Goal: Information Seeking & Learning: Learn about a topic

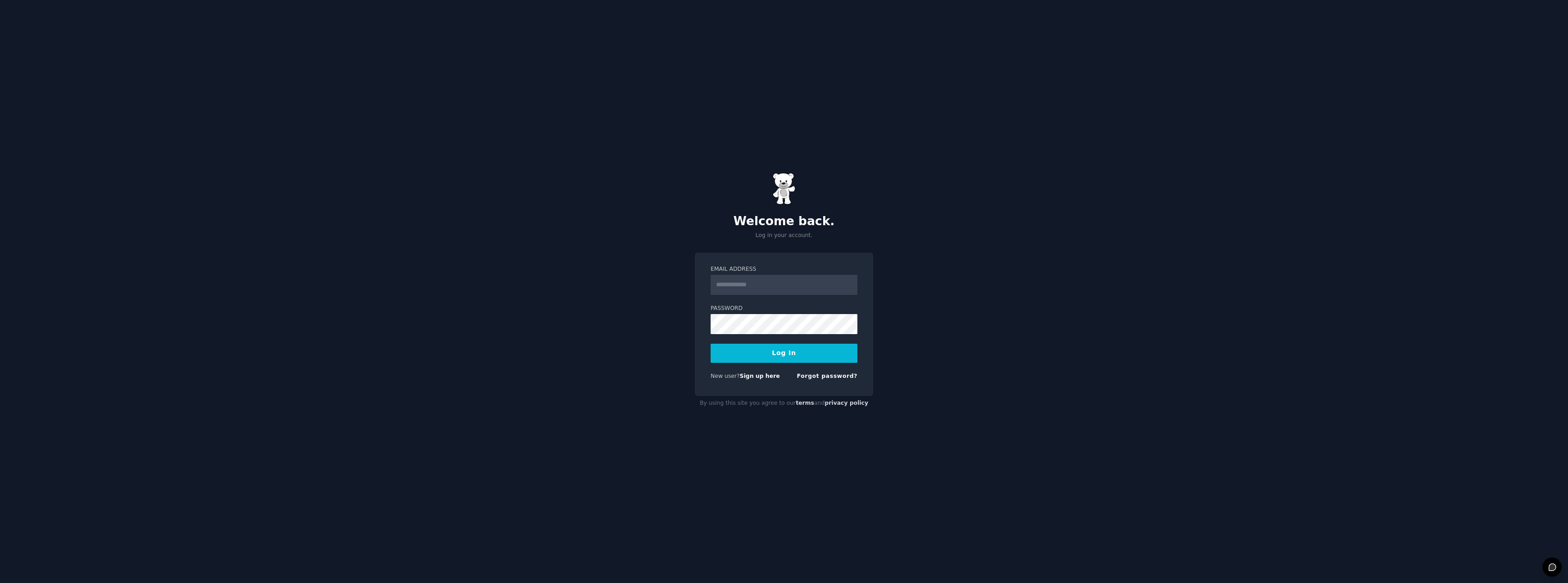
click at [762, 282] on input "Email Address" at bounding box center [783, 285] width 147 height 20
type input "**********"
click at [772, 350] on button "Log In" at bounding box center [783, 353] width 147 height 19
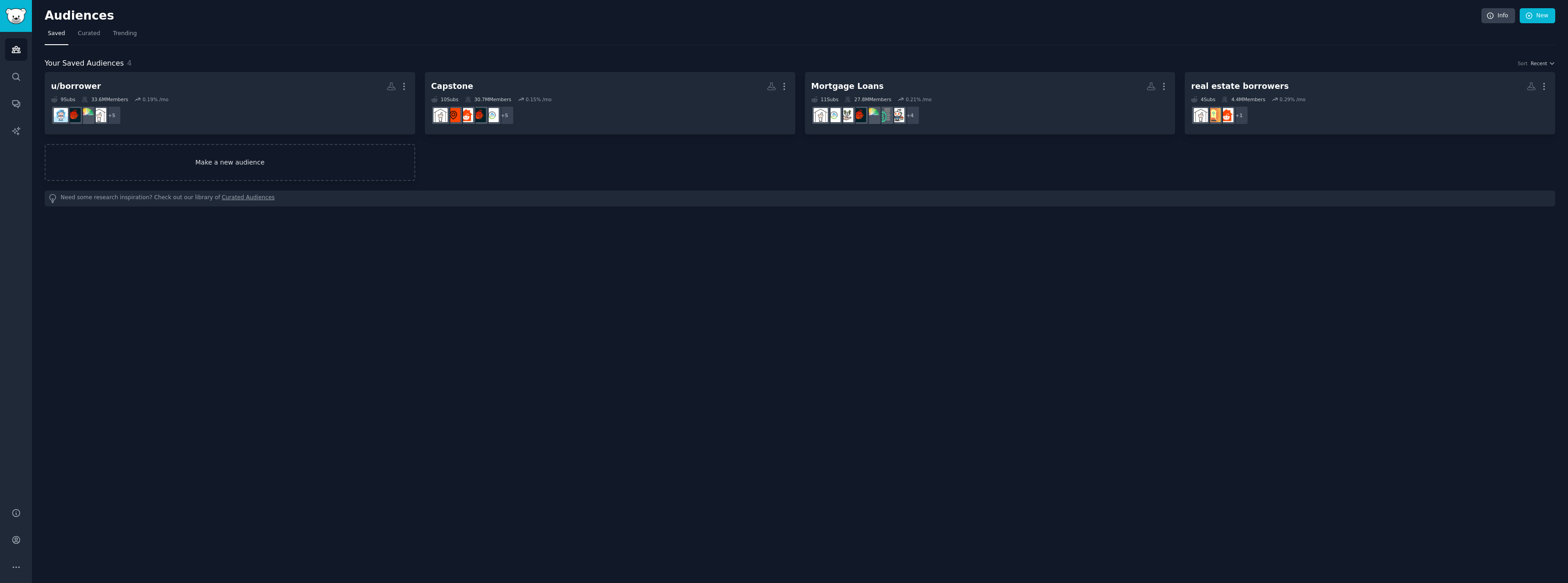
click at [272, 168] on link "Make a new audience" at bounding box center [230, 162] width 371 height 37
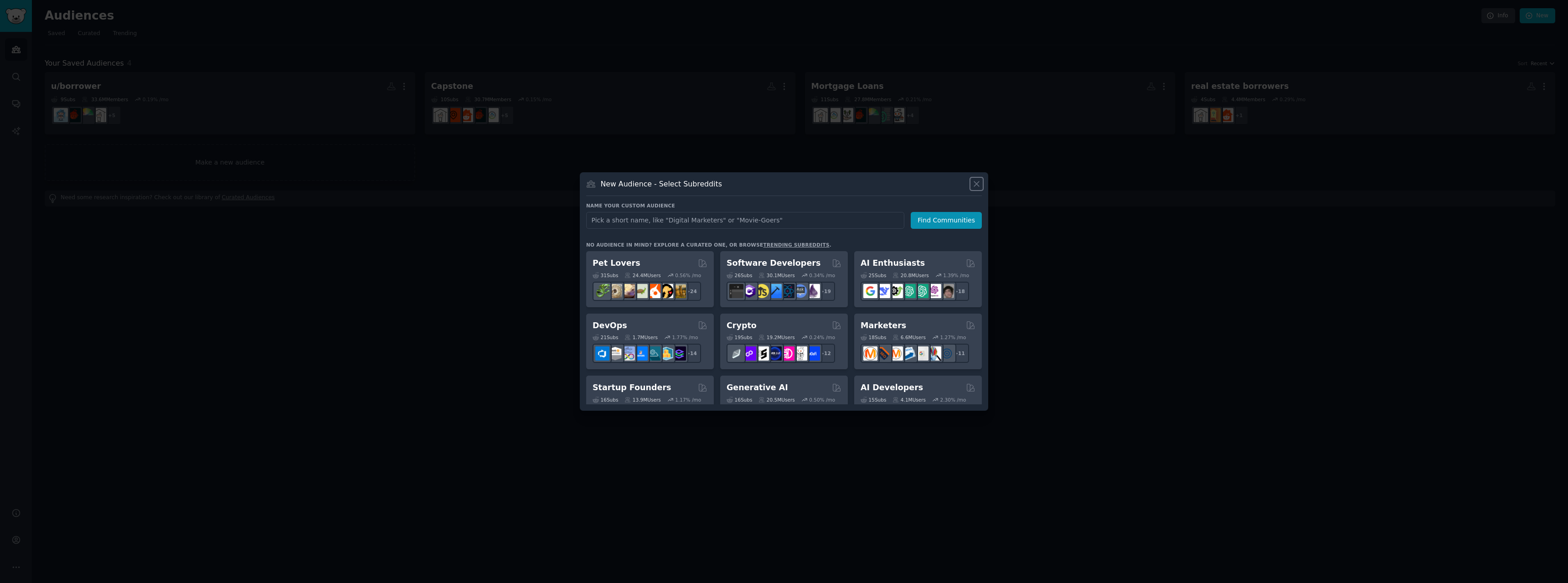
click at [975, 181] on icon at bounding box center [976, 183] width 5 height 5
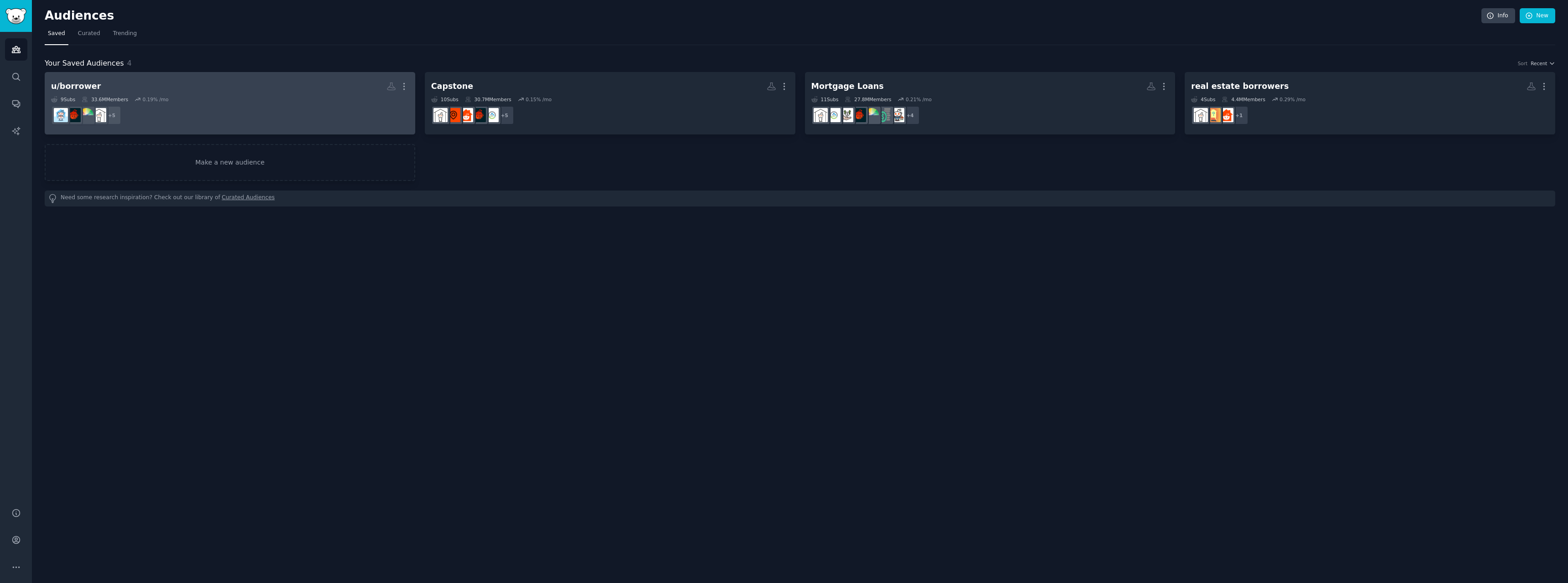
click at [294, 125] on dd "+ 5" at bounding box center [230, 115] width 358 height 26
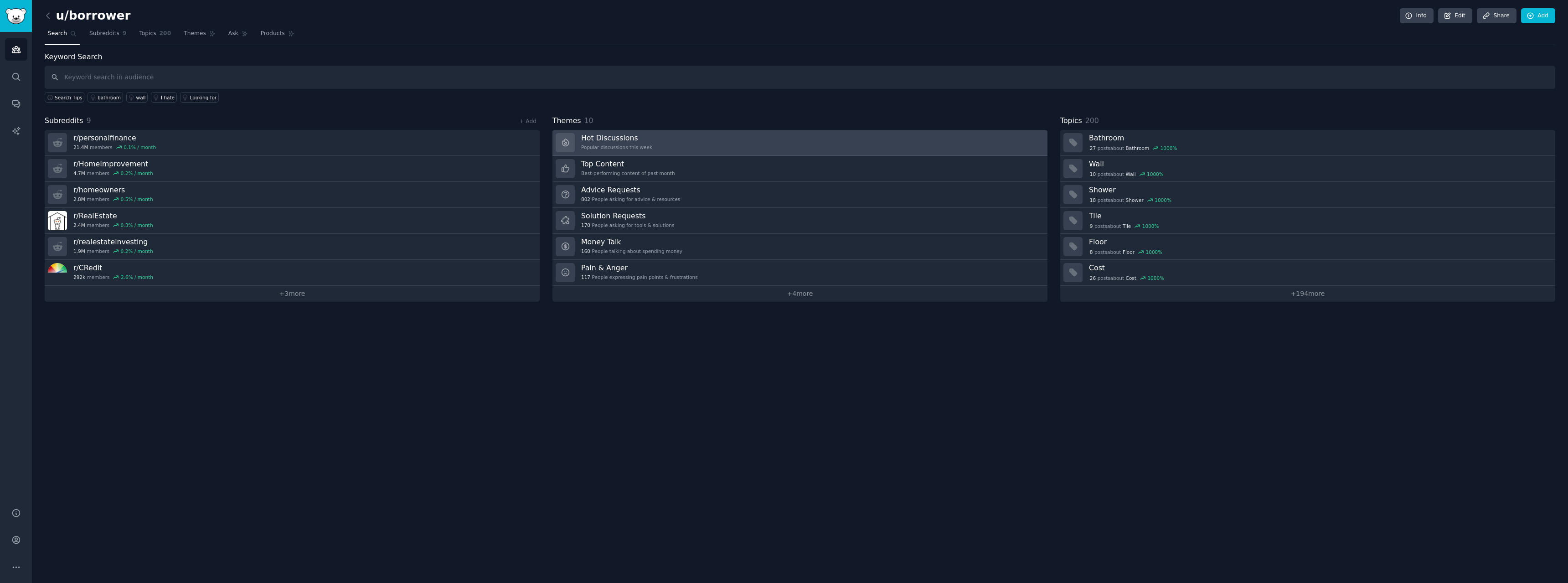
click at [658, 149] on link "Hot Discussions Popular discussions this week" at bounding box center [800, 142] width 495 height 26
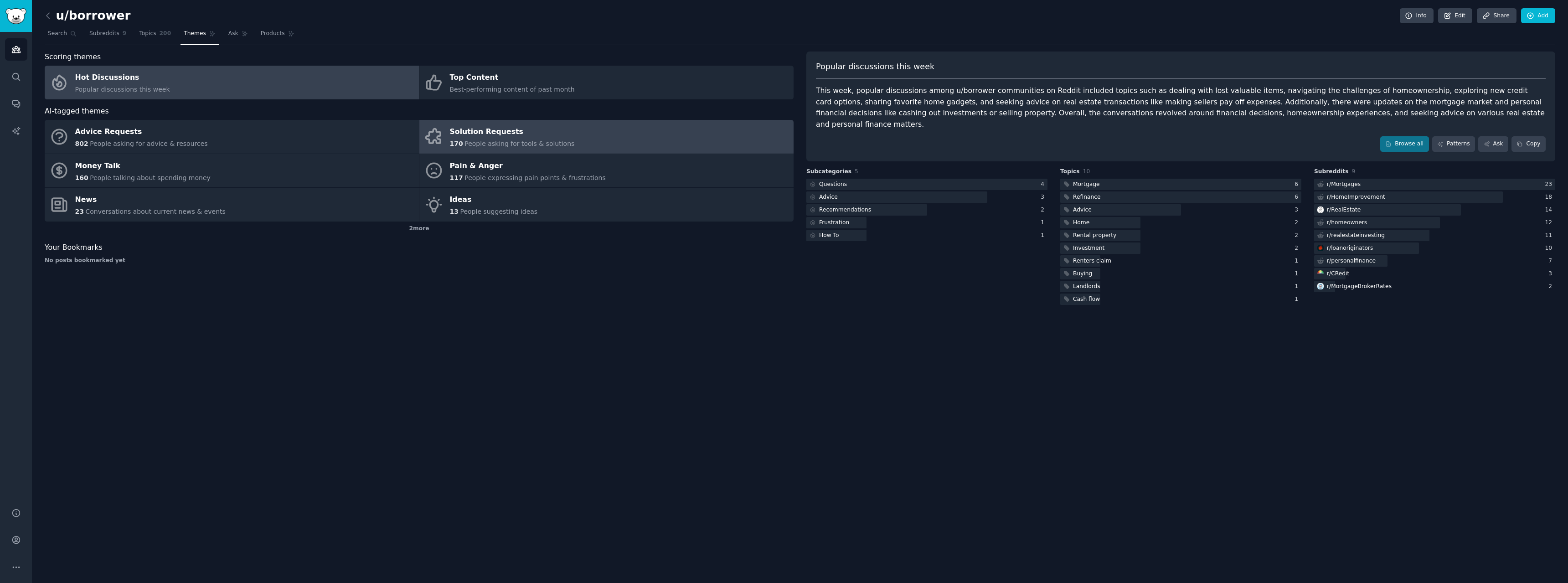
click at [592, 142] on link "Solution Requests 170 People asking for tools & solutions" at bounding box center [606, 137] width 374 height 34
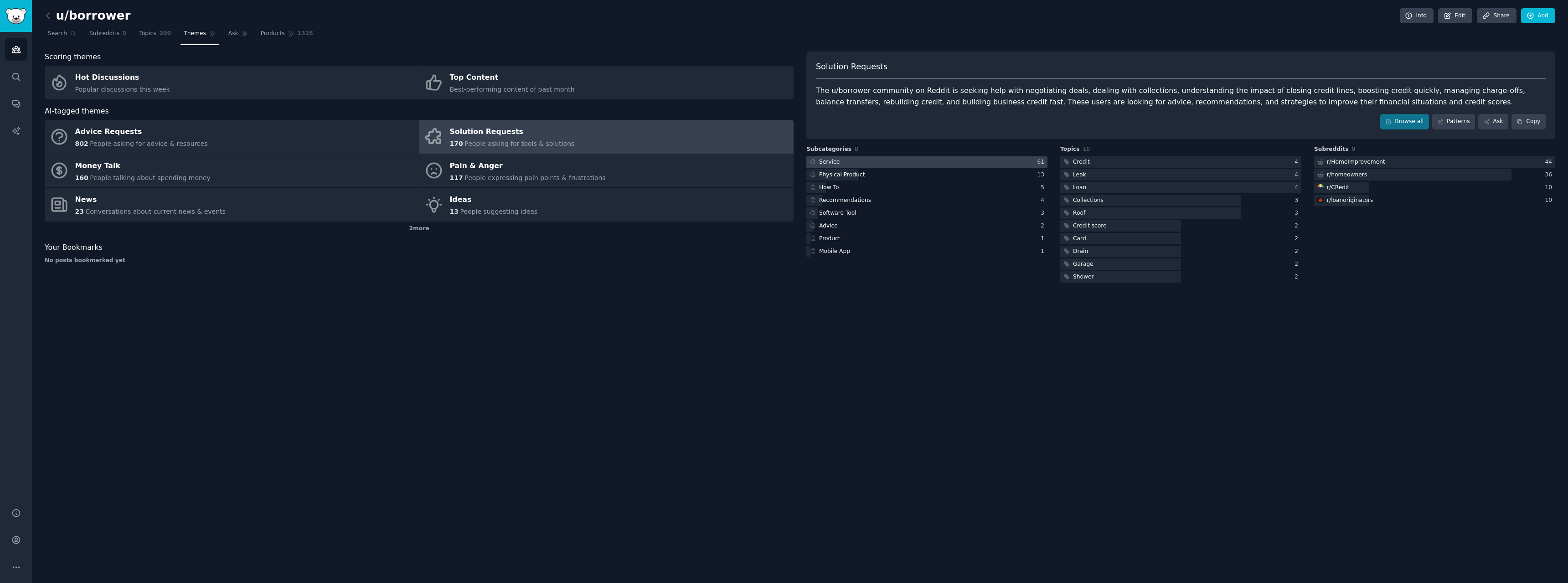
click at [856, 165] on div at bounding box center [926, 162] width 241 height 11
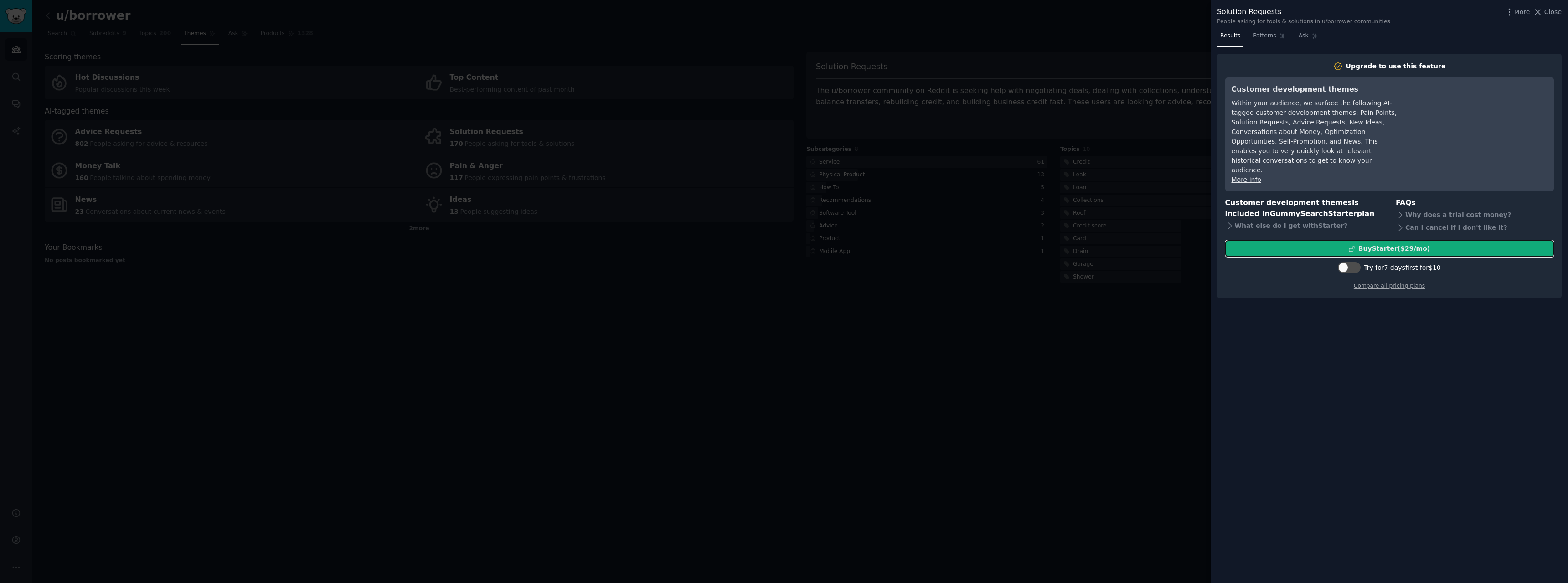
click at [1284, 244] on div "Buy Starter ($ 29 /mo )" at bounding box center [1390, 248] width 328 height 10
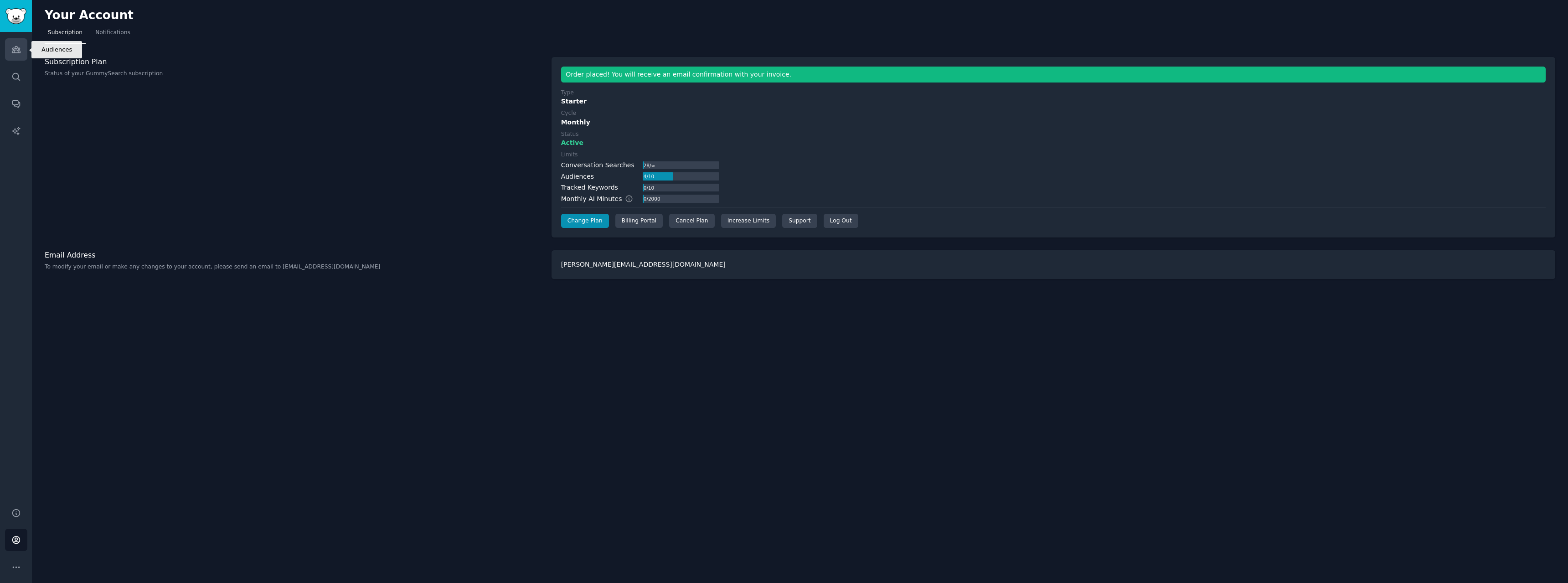
click at [12, 44] on icon "Sidebar" at bounding box center [16, 49] width 10 height 10
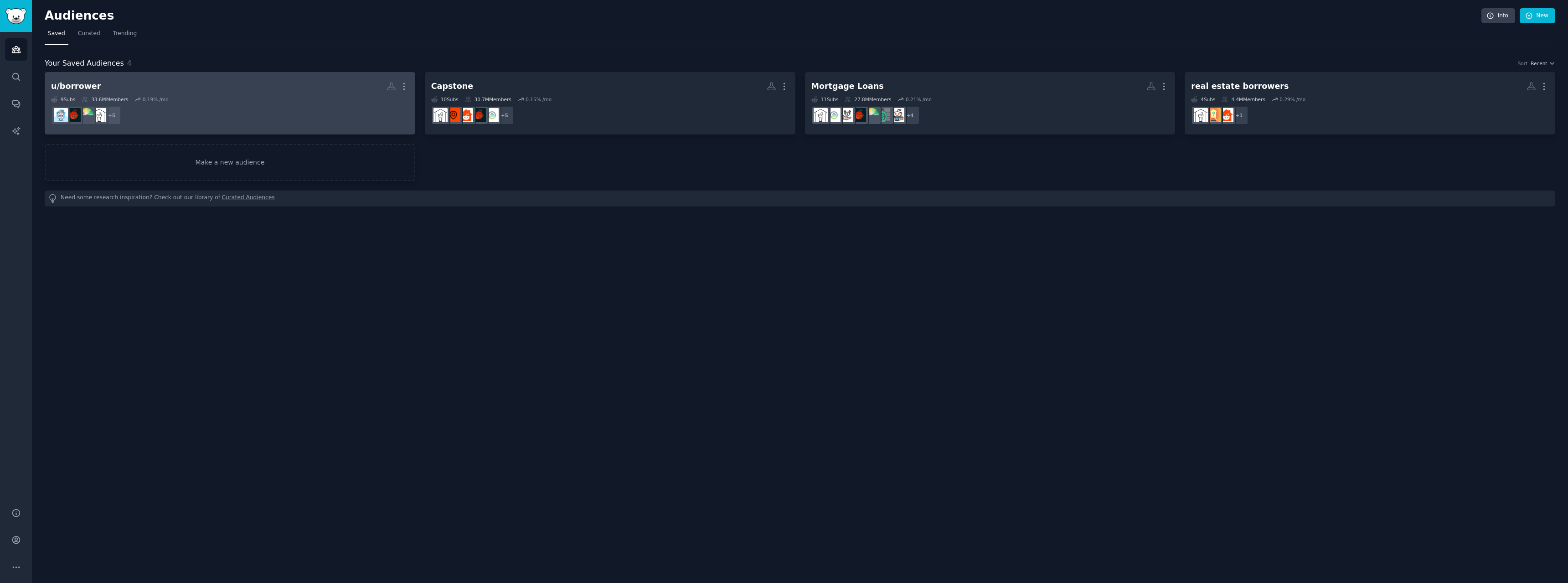
click at [166, 96] on div "9 Sub s 33.6M Members 0.19 % /mo" at bounding box center [230, 99] width 358 height 6
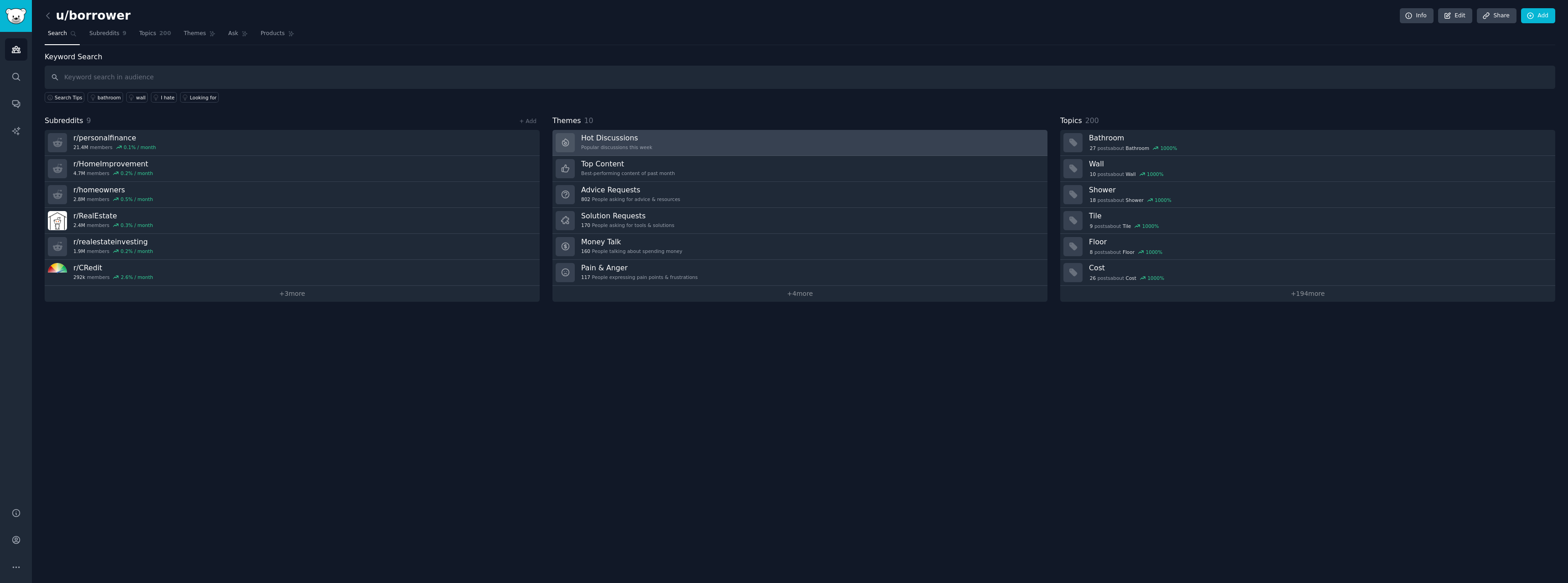
click at [614, 136] on h3 "Hot Discussions" at bounding box center [617, 138] width 71 height 10
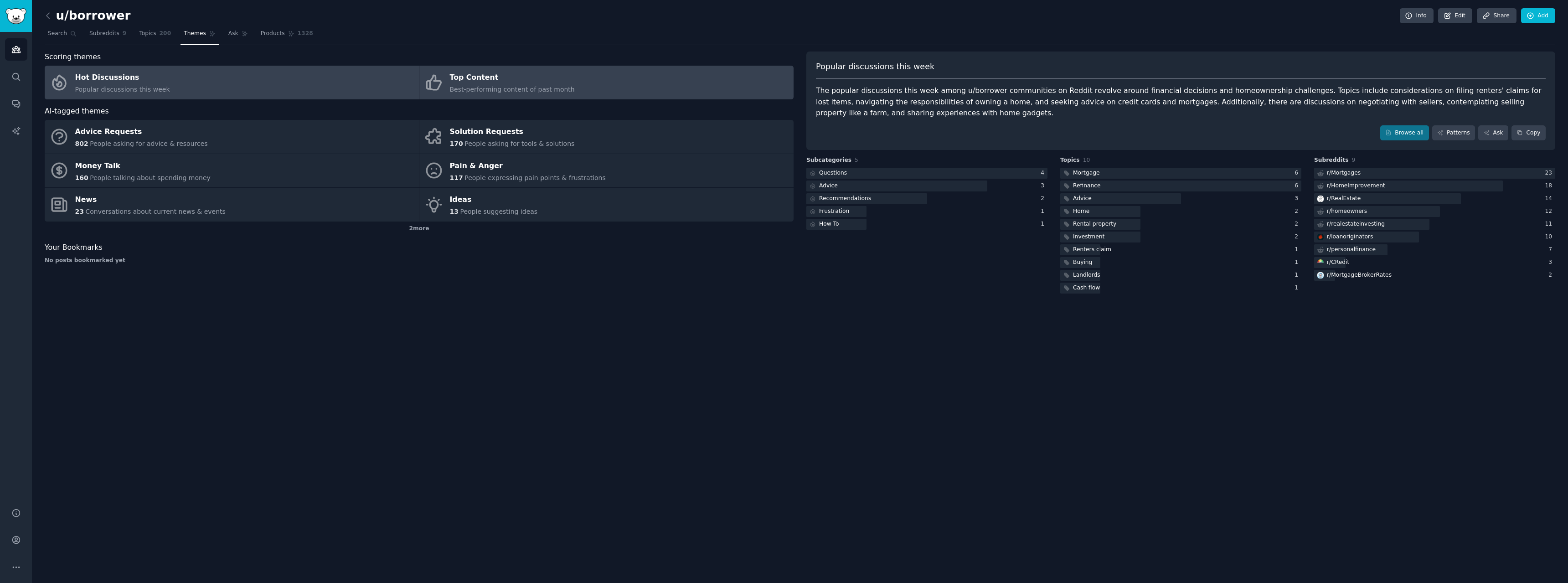
click at [542, 83] on div "Top Content" at bounding box center [512, 78] width 125 height 15
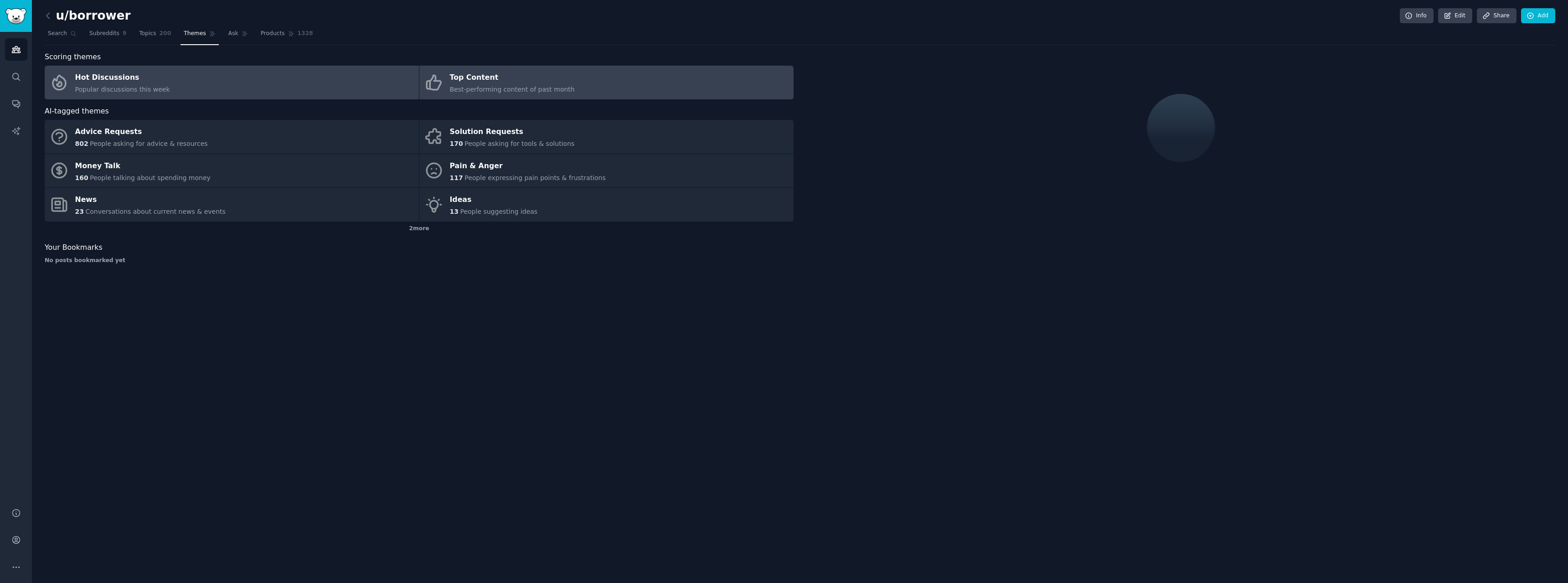
click at [346, 87] on link "Hot Discussions Popular discussions this week" at bounding box center [231, 83] width 374 height 34
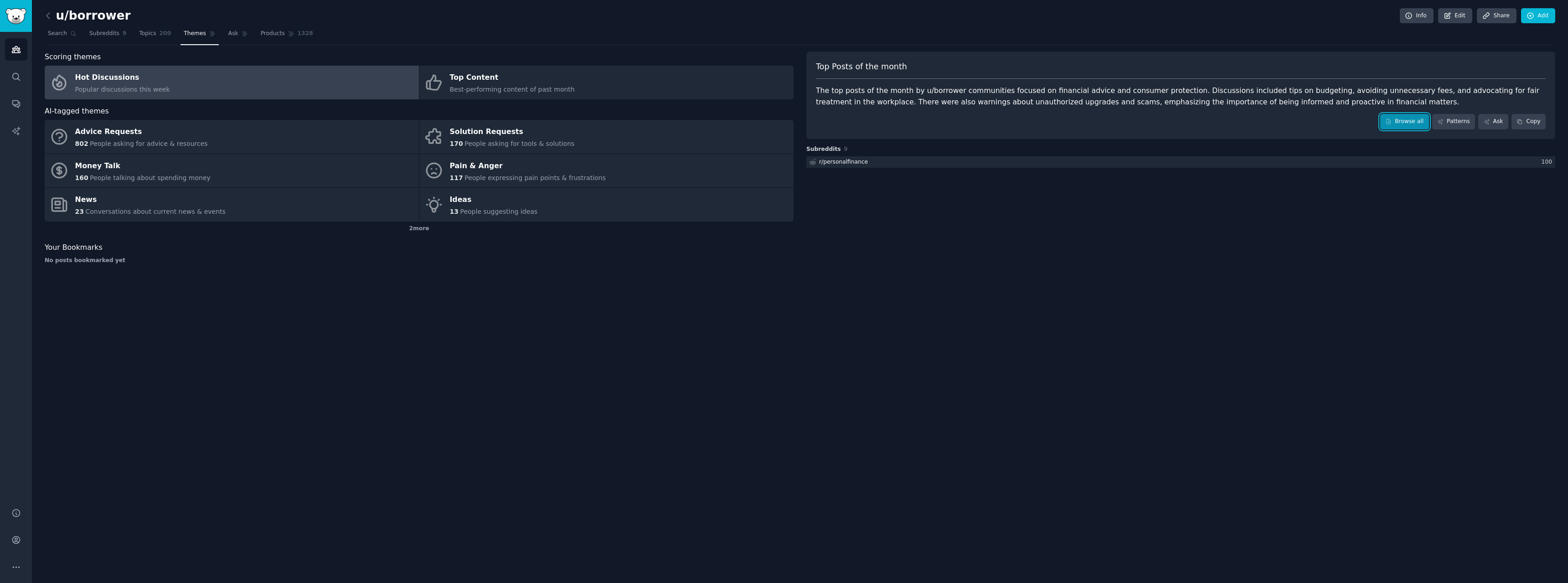
click at [1408, 117] on link "Browse all" at bounding box center [1405, 121] width 49 height 15
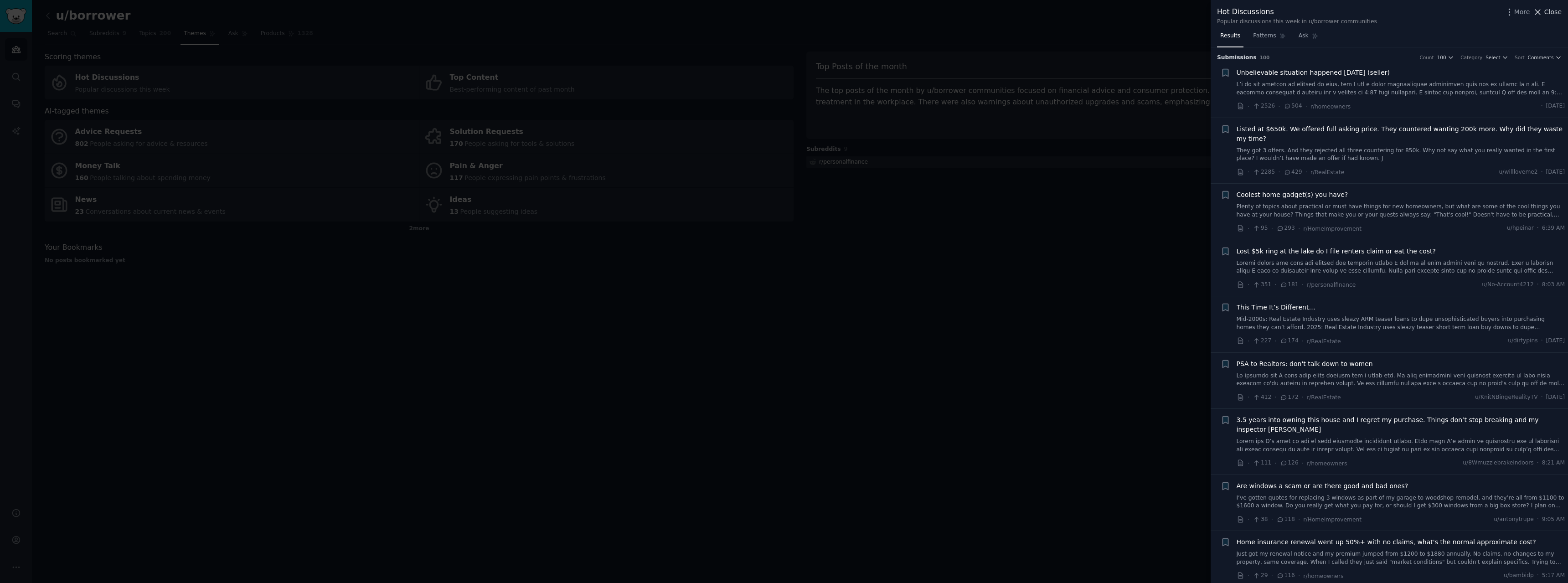
click at [1549, 12] on span "Close" at bounding box center [1553, 12] width 17 height 10
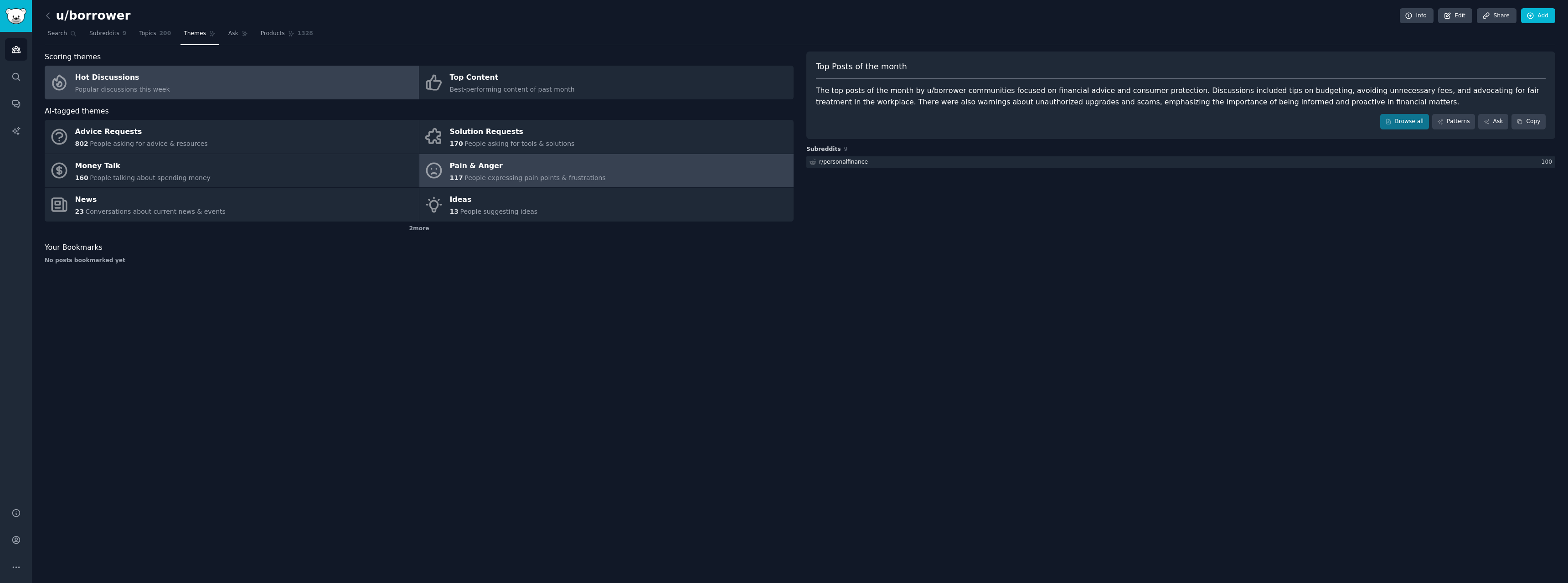
click at [514, 166] on div "Pain & Anger" at bounding box center [528, 165] width 156 height 15
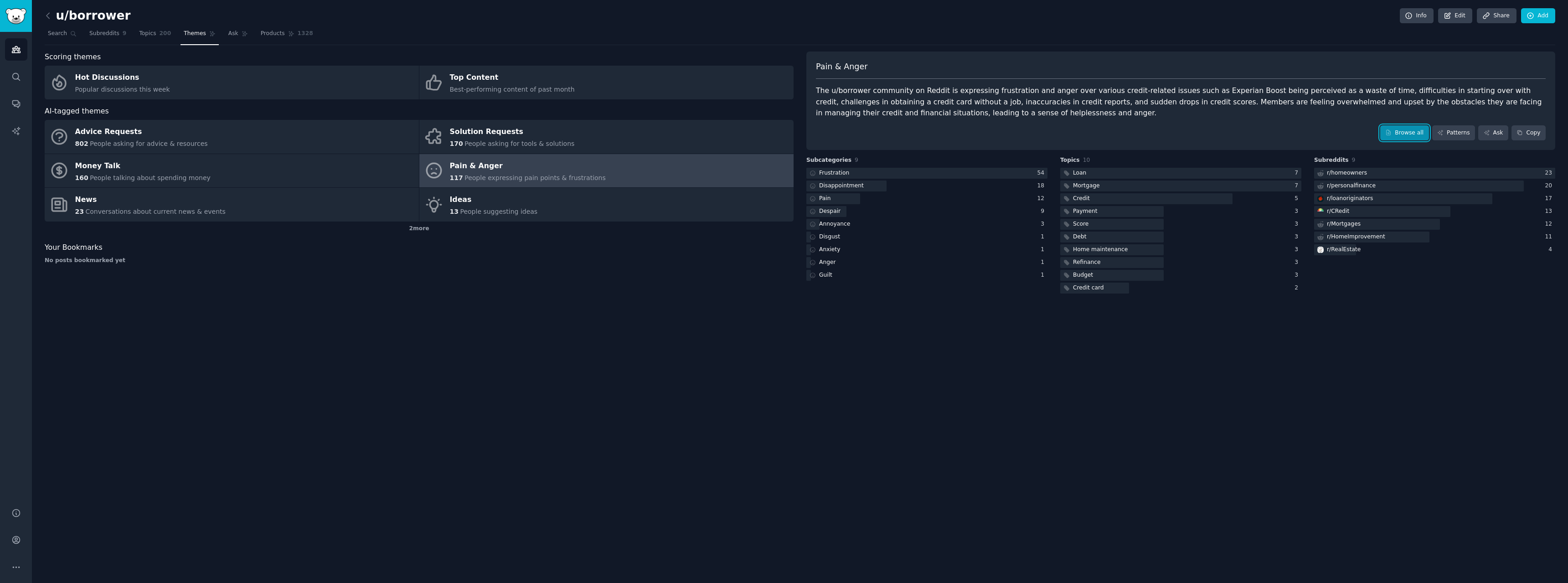
click at [1402, 133] on link "Browse all" at bounding box center [1405, 133] width 49 height 15
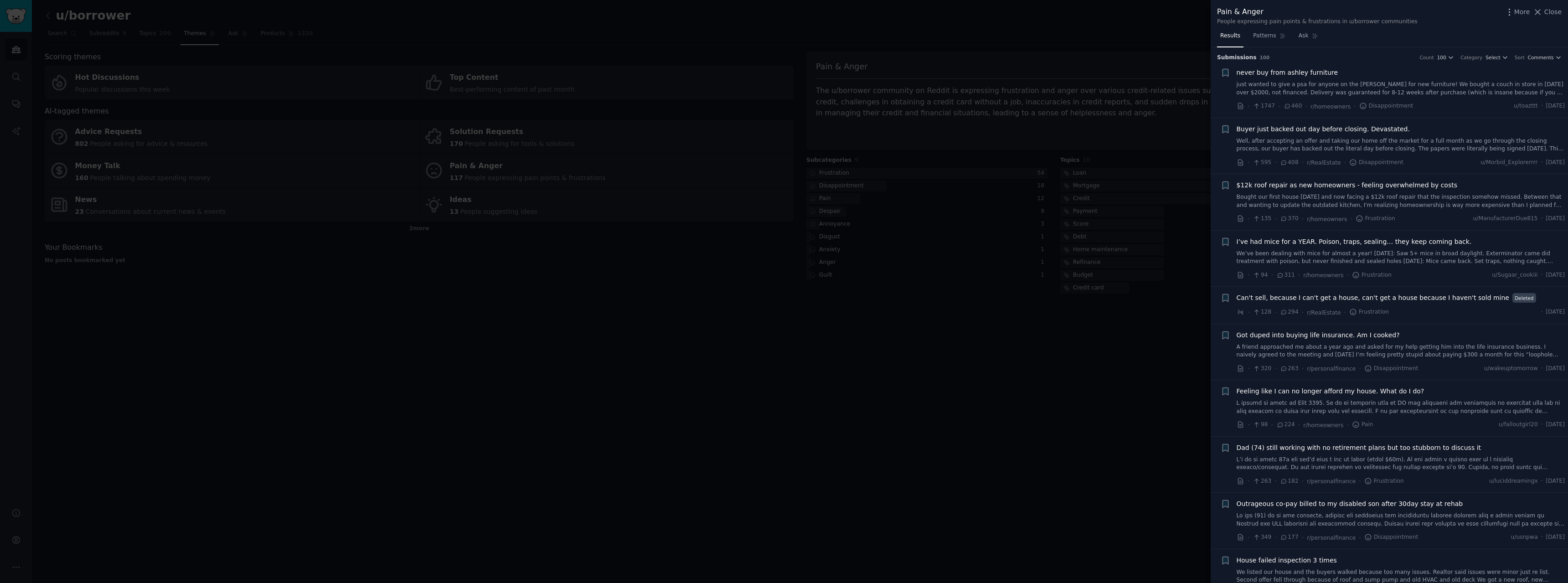
click at [1426, 91] on link "just wanted to give a psa for anyone on the [PERSON_NAME] for new furniture! We…" at bounding box center [1401, 88] width 328 height 16
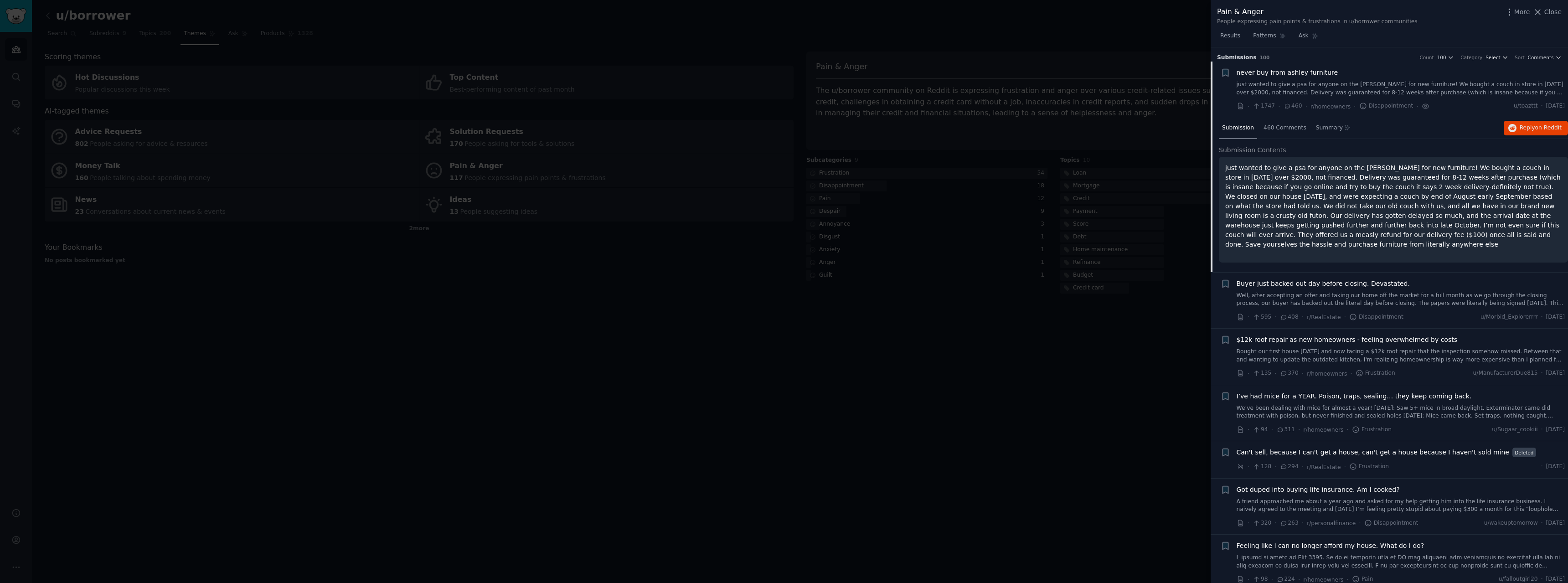
click at [1506, 56] on icon "button" at bounding box center [1505, 57] width 6 height 6
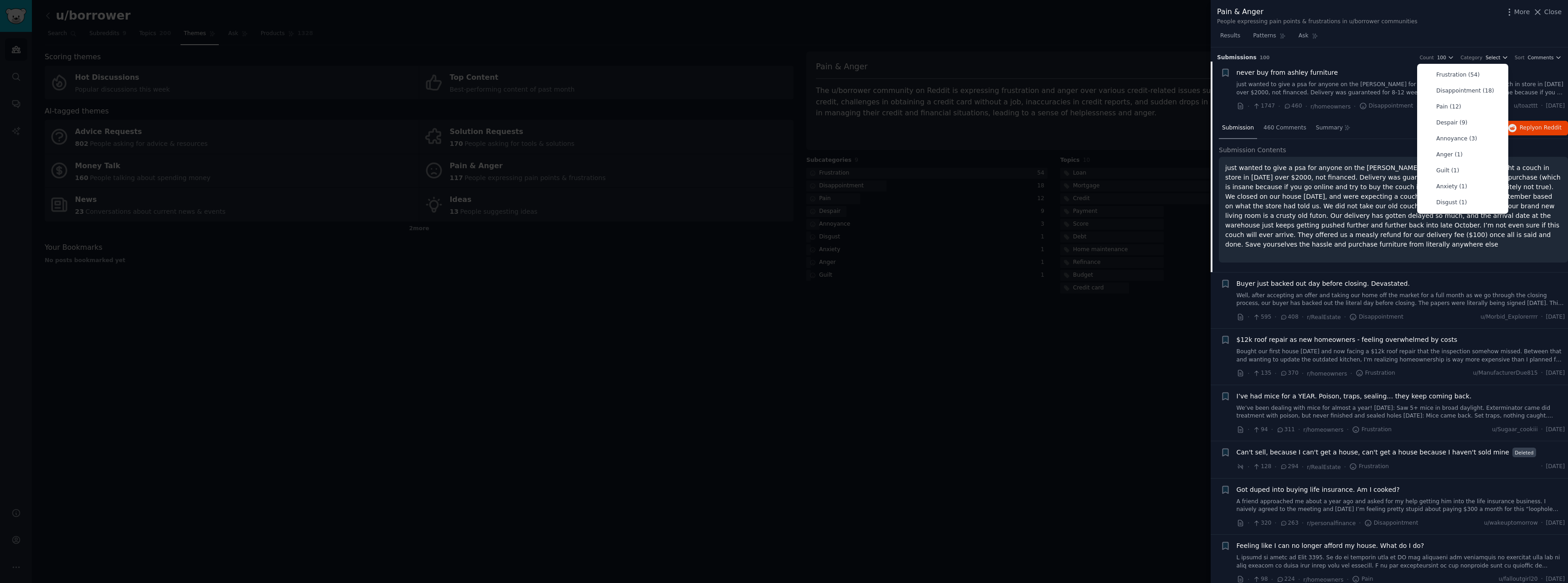
click at [1506, 56] on icon "button" at bounding box center [1505, 57] width 6 height 6
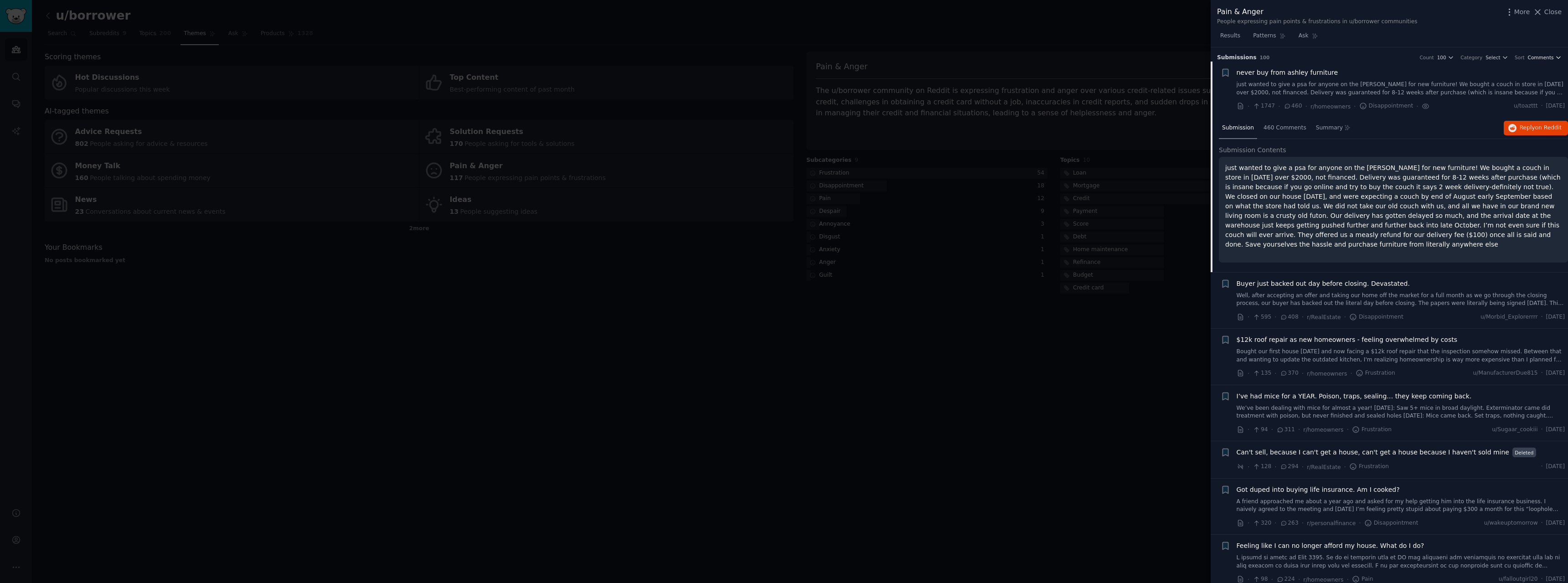
click at [1556, 59] on icon "button" at bounding box center [1558, 57] width 6 height 6
click at [1506, 111] on div "Recent" at bounding box center [1516, 106] width 85 height 16
